Goal: Find specific page/section: Find specific page/section

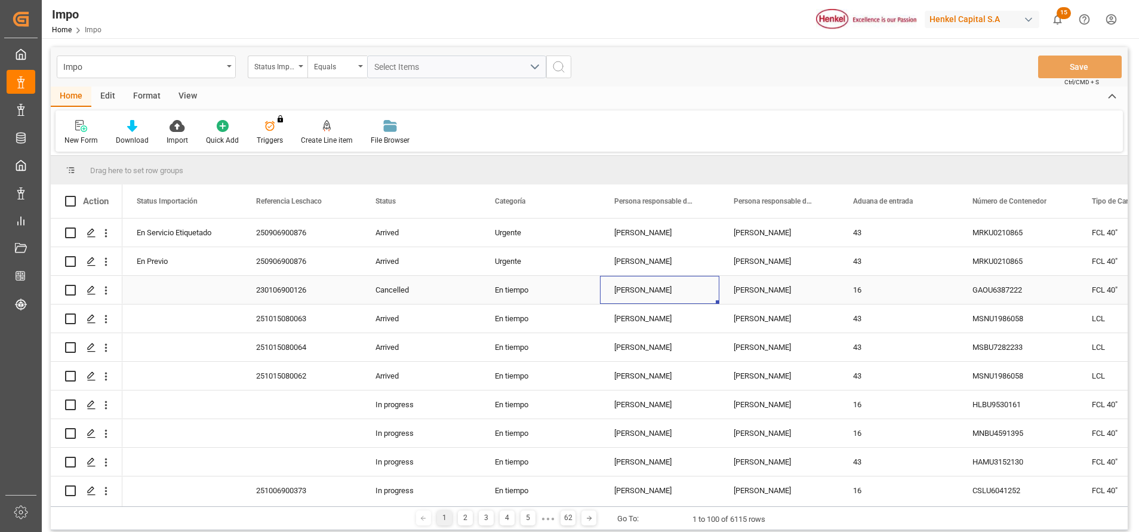
click at [654, 276] on div "[PERSON_NAME]" at bounding box center [659, 290] width 119 height 28
click at [1112, 20] on html "Created by potrace 1.15, written by [PERSON_NAME] [DATE]-[DATE] Created by potr…" at bounding box center [569, 266] width 1139 height 532
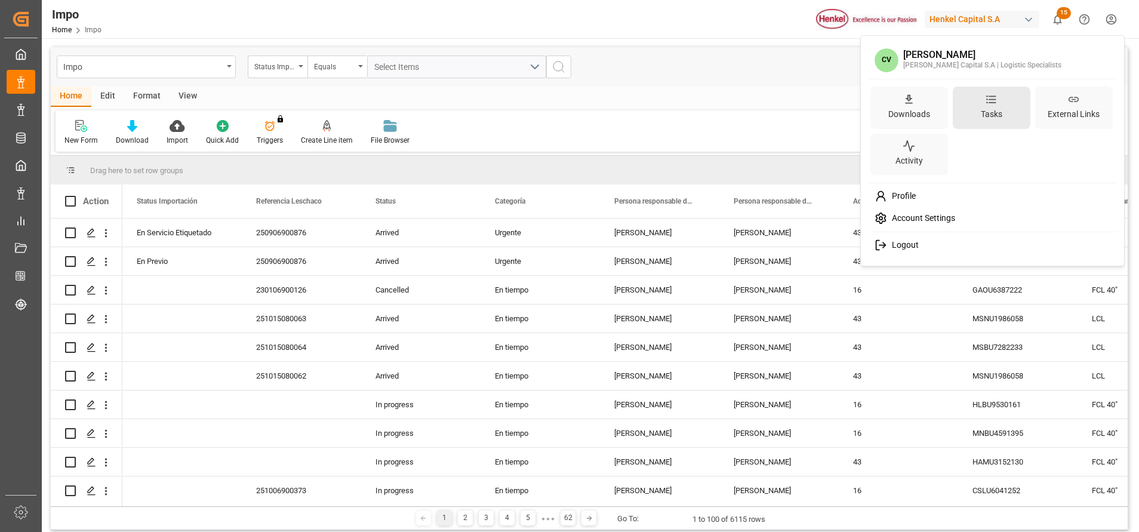
click at [990, 102] on icon at bounding box center [991, 100] width 10 height 4
